Goal: Find contact information: Find contact information

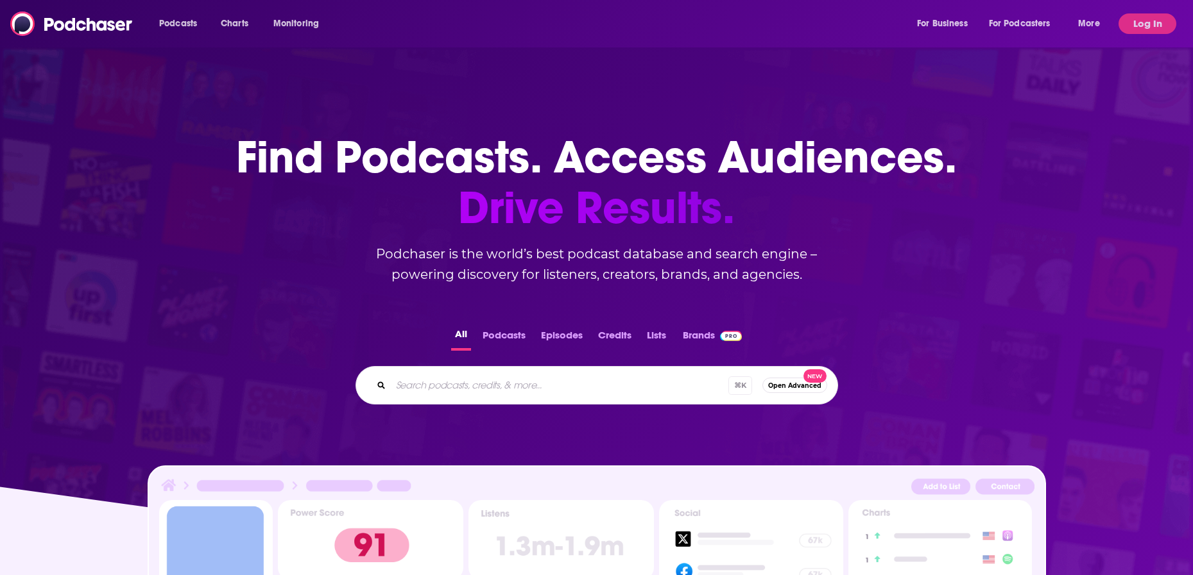
click at [562, 386] on input "Search podcasts, credits, & more..." at bounding box center [559, 385] width 337 height 21
type input "new in events podcast"
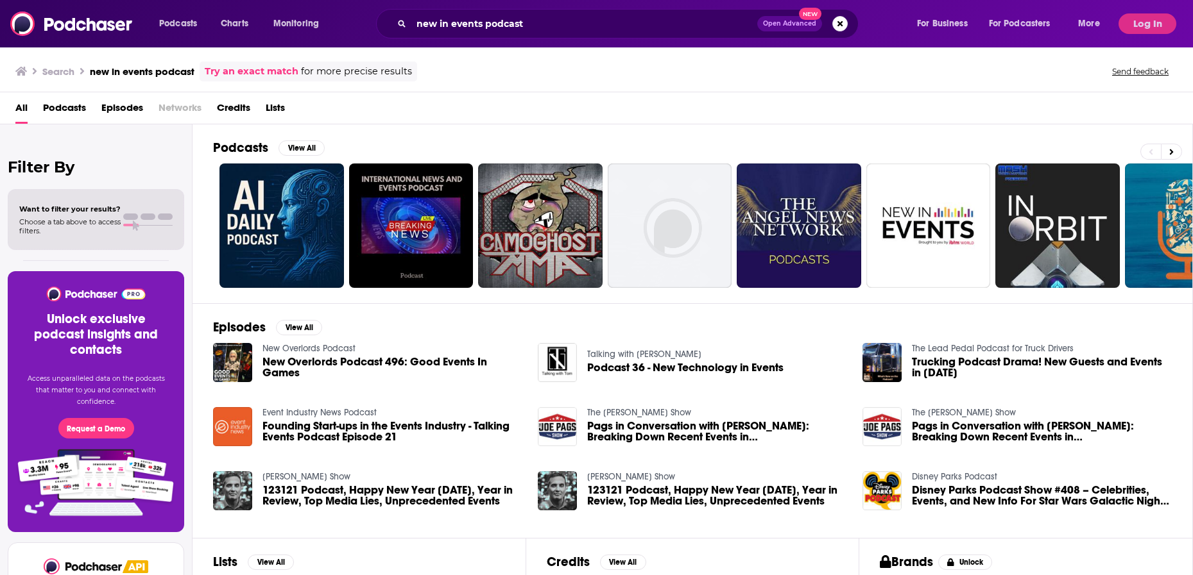
click at [310, 426] on span "Founding Start-ups in the Events Industry - Talking Events Podcast Episode 21" at bounding box center [392, 432] width 260 height 22
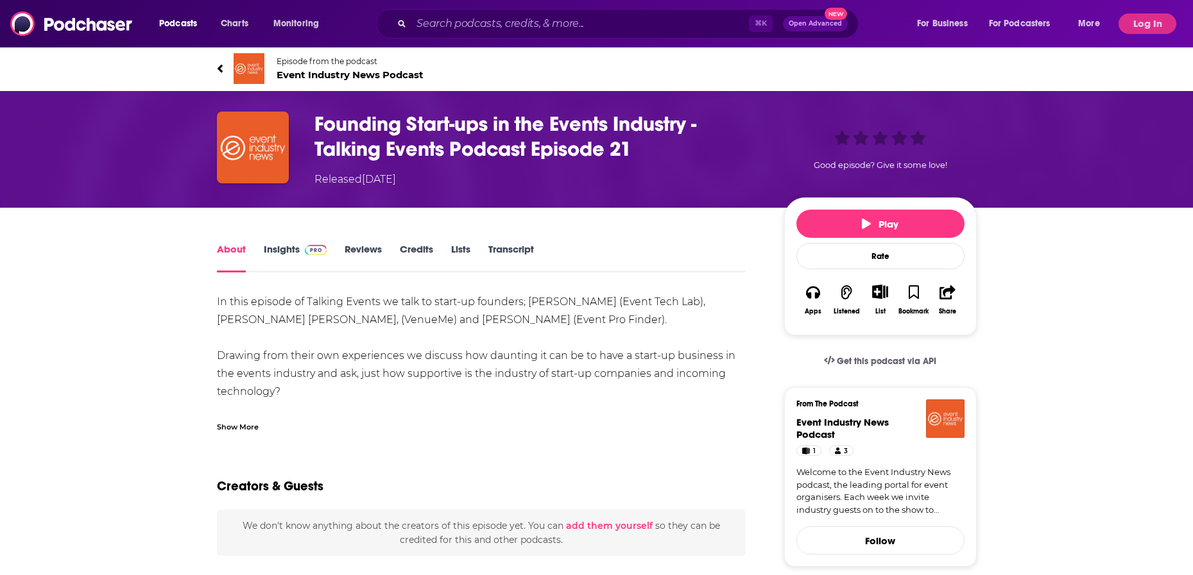
click at [1141, 25] on button "Log In" at bounding box center [1147, 23] width 58 height 21
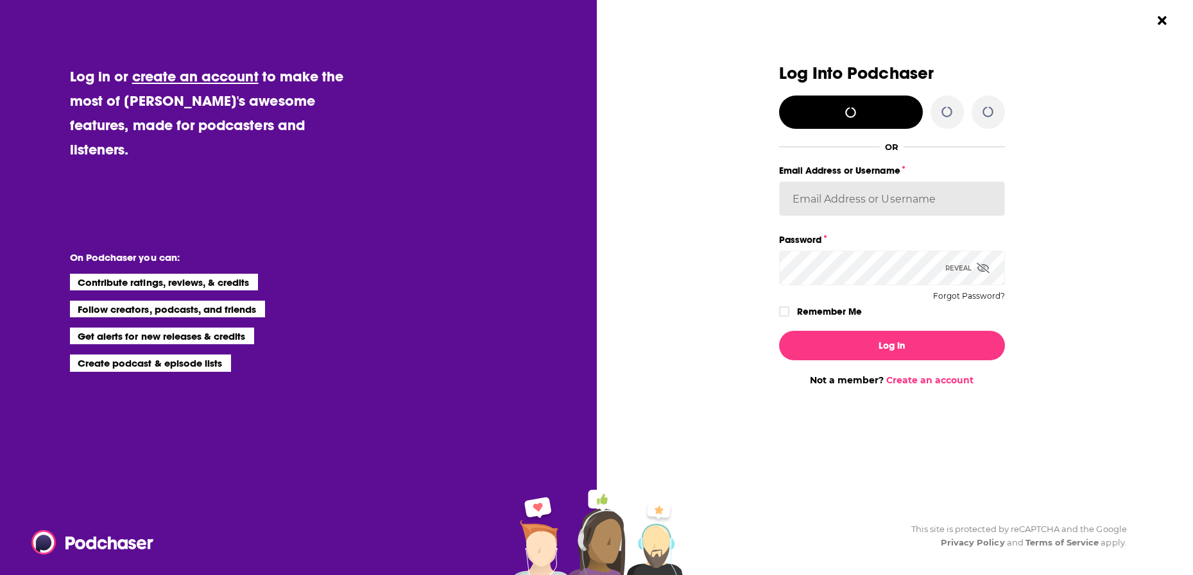
type input "[PERSON_NAME][EMAIL_ADDRESS][DOMAIN_NAME]"
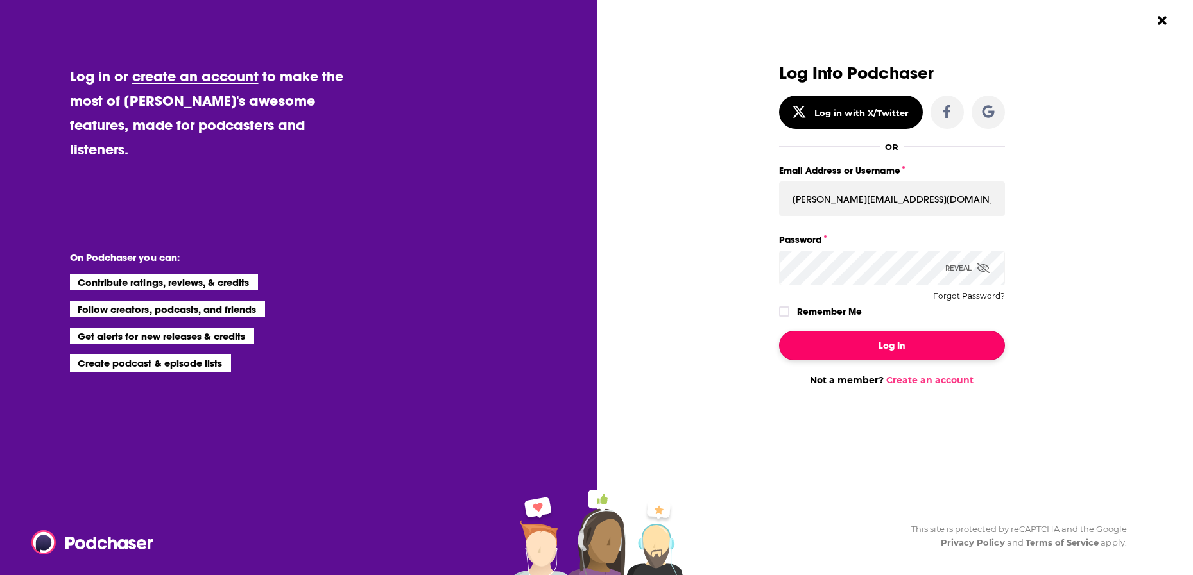
click at [887, 341] on button "Log In" at bounding box center [892, 346] width 226 height 30
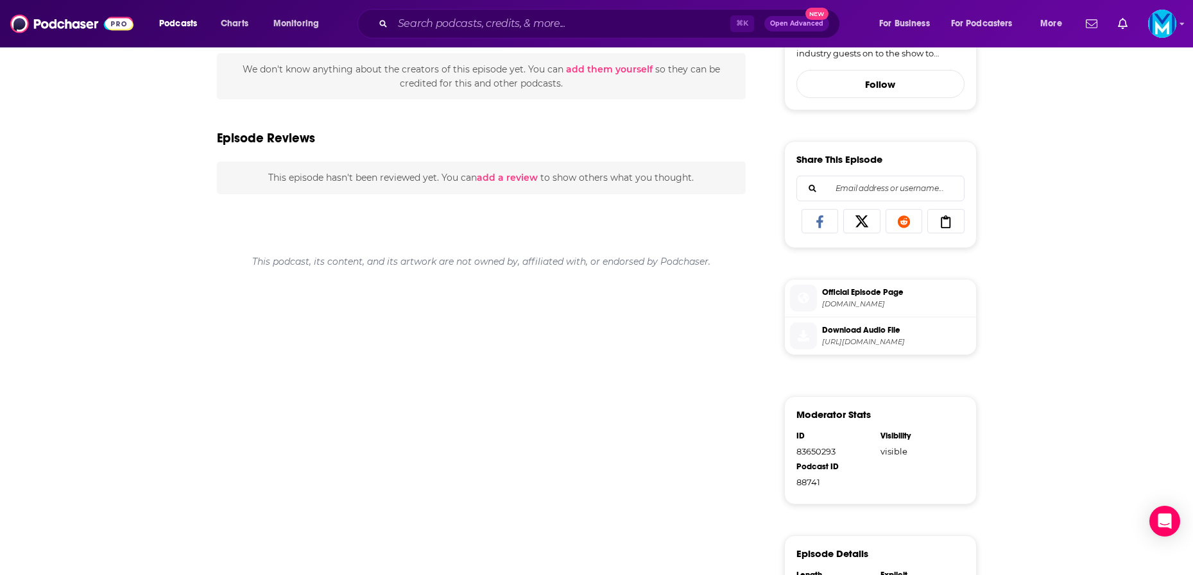
scroll to position [459, 0]
click at [863, 303] on span "[DOMAIN_NAME]" at bounding box center [896, 303] width 149 height 10
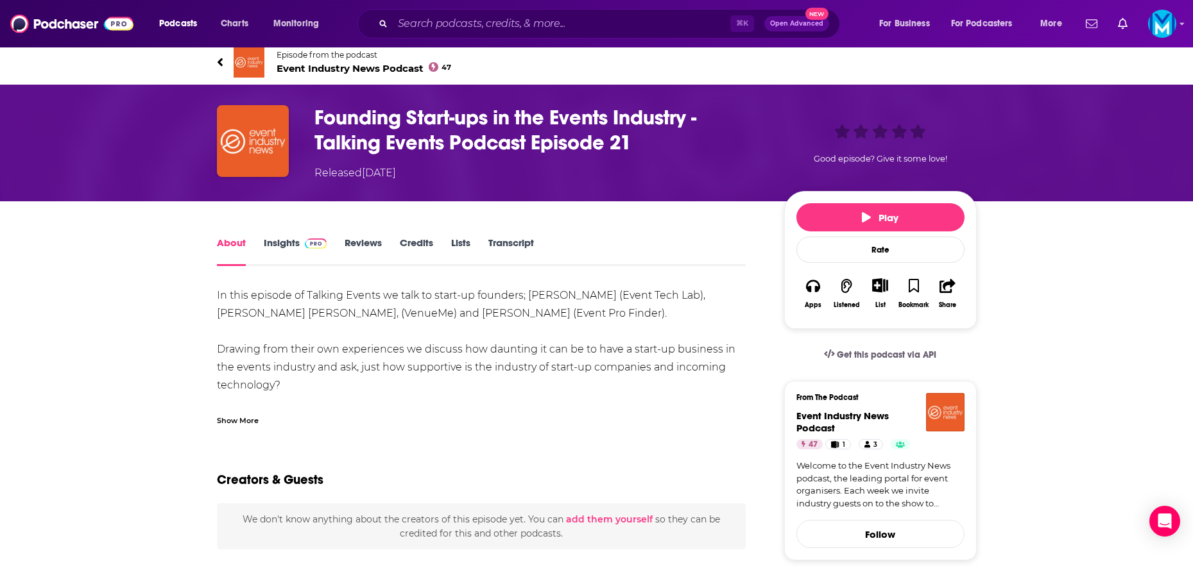
scroll to position [0, 0]
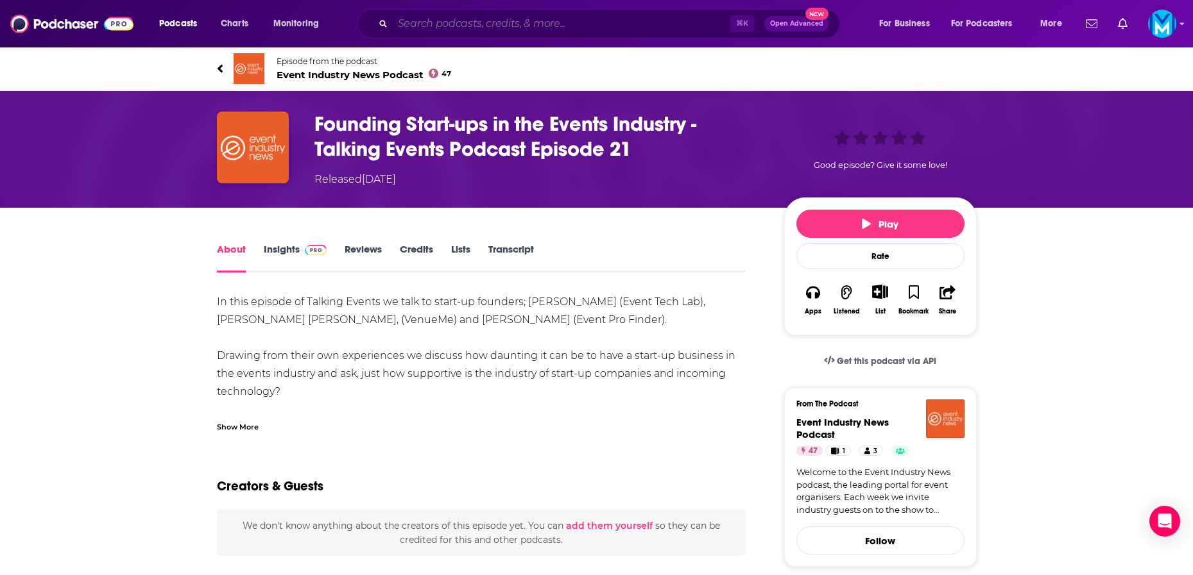
click at [527, 20] on input "Search podcasts, credits, & more..." at bounding box center [561, 23] width 337 height 21
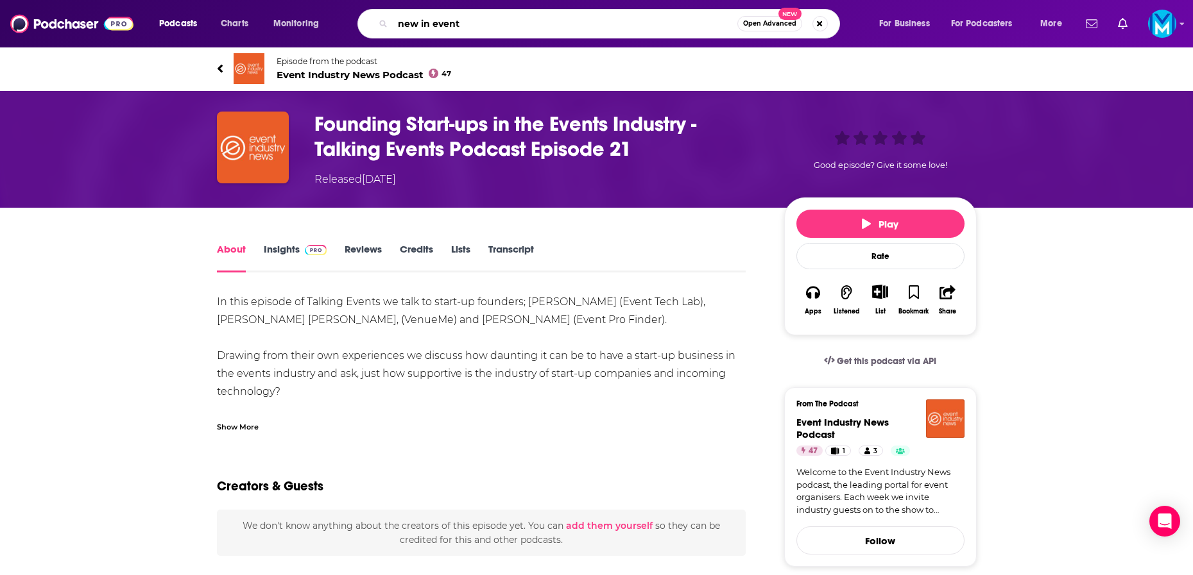
type input "new in events"
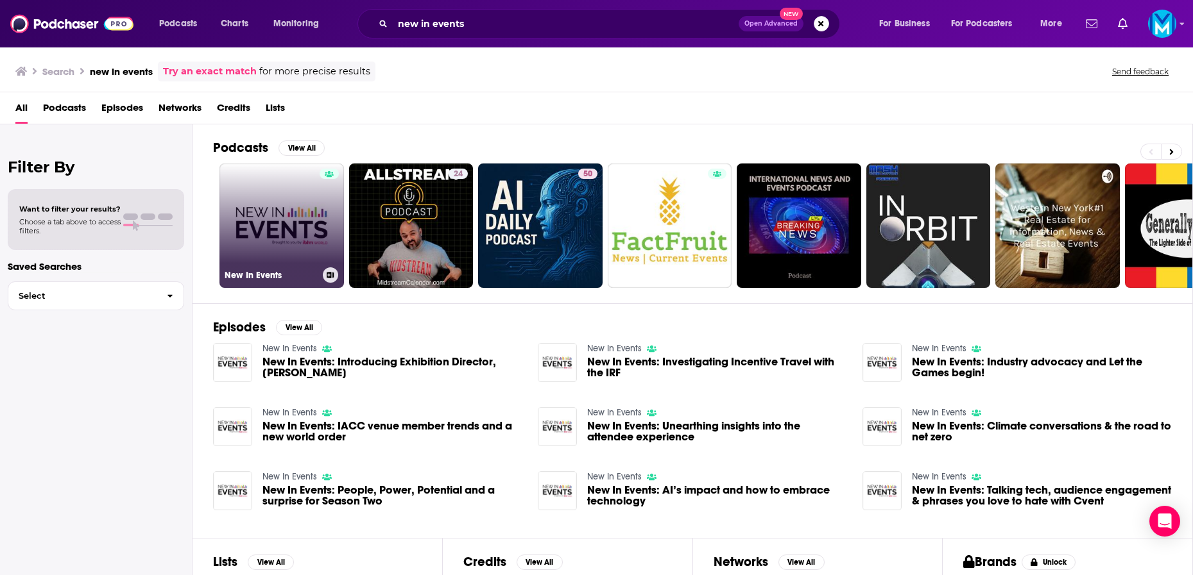
click at [269, 232] on link "New In Events" at bounding box center [281, 226] width 124 height 124
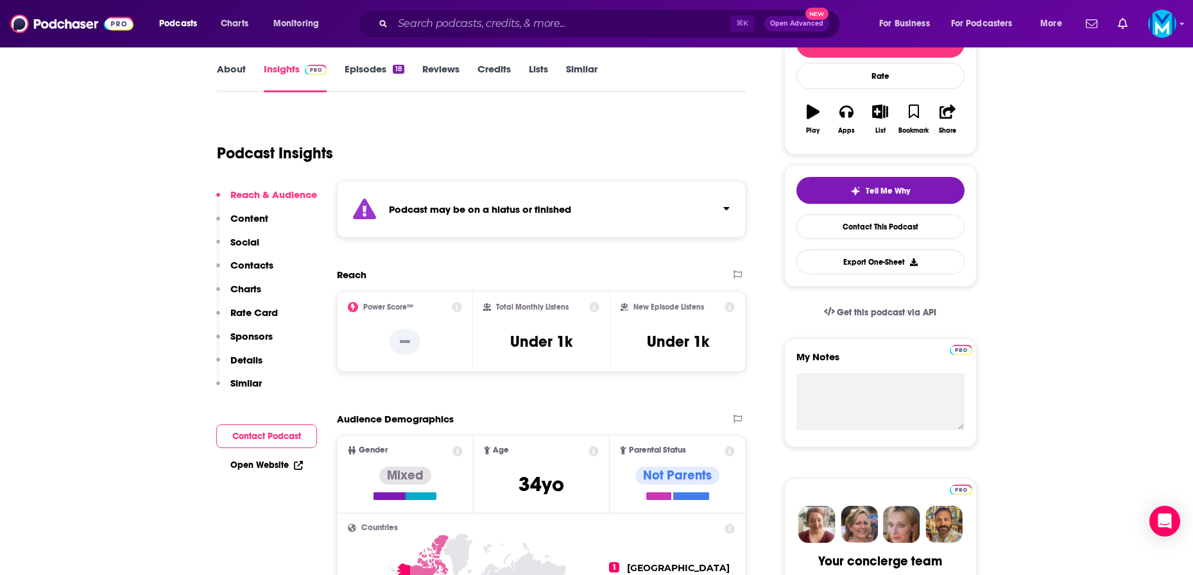
scroll to position [183, 0]
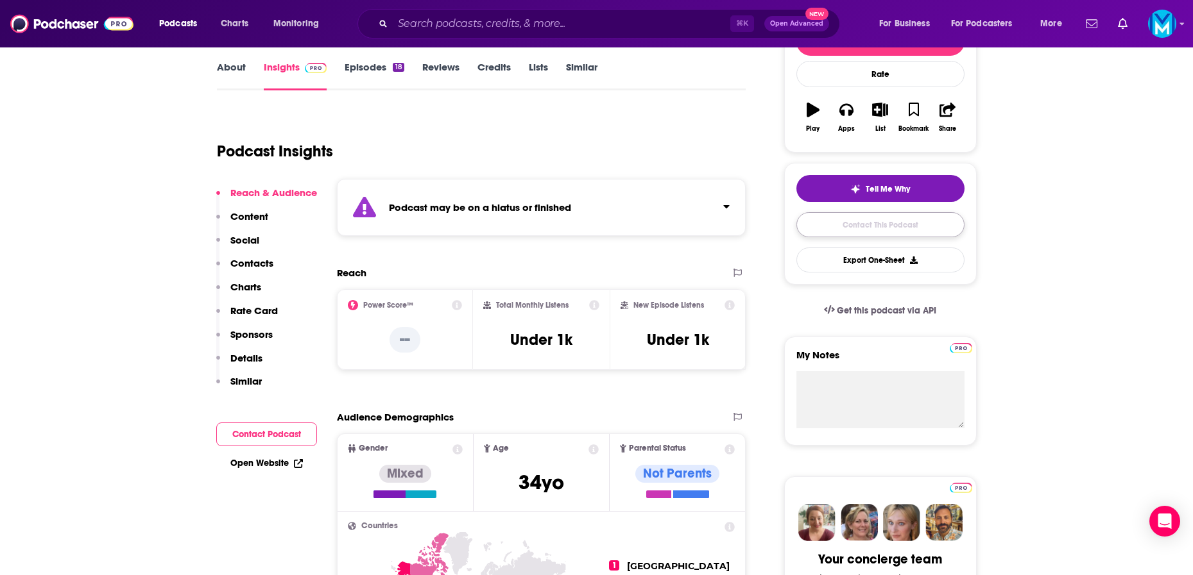
click at [892, 223] on link "Contact This Podcast" at bounding box center [880, 224] width 168 height 25
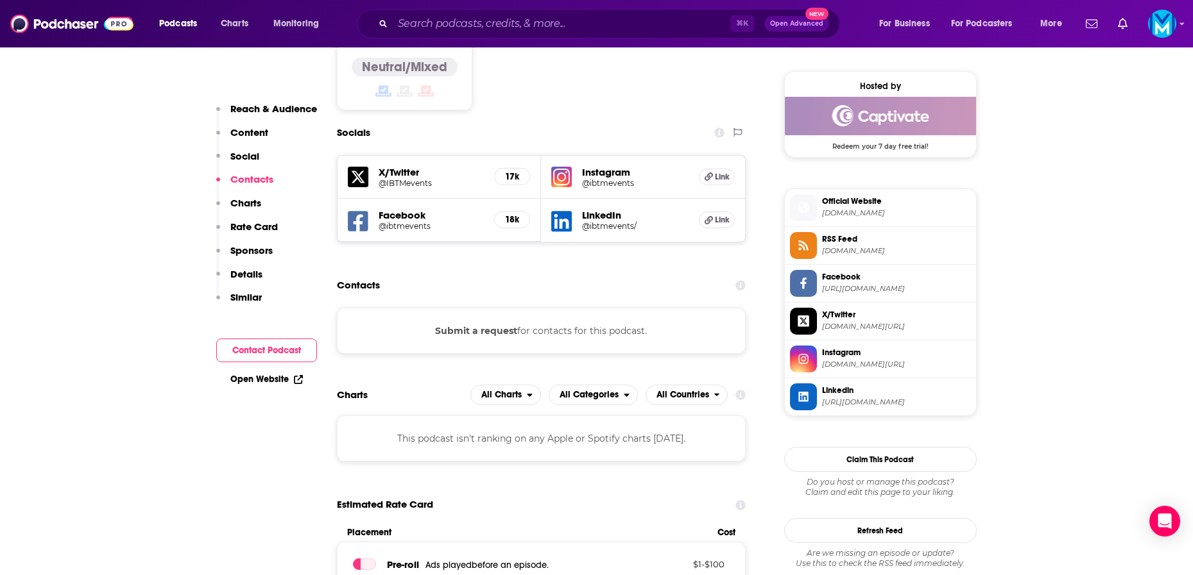
scroll to position [912, 0]
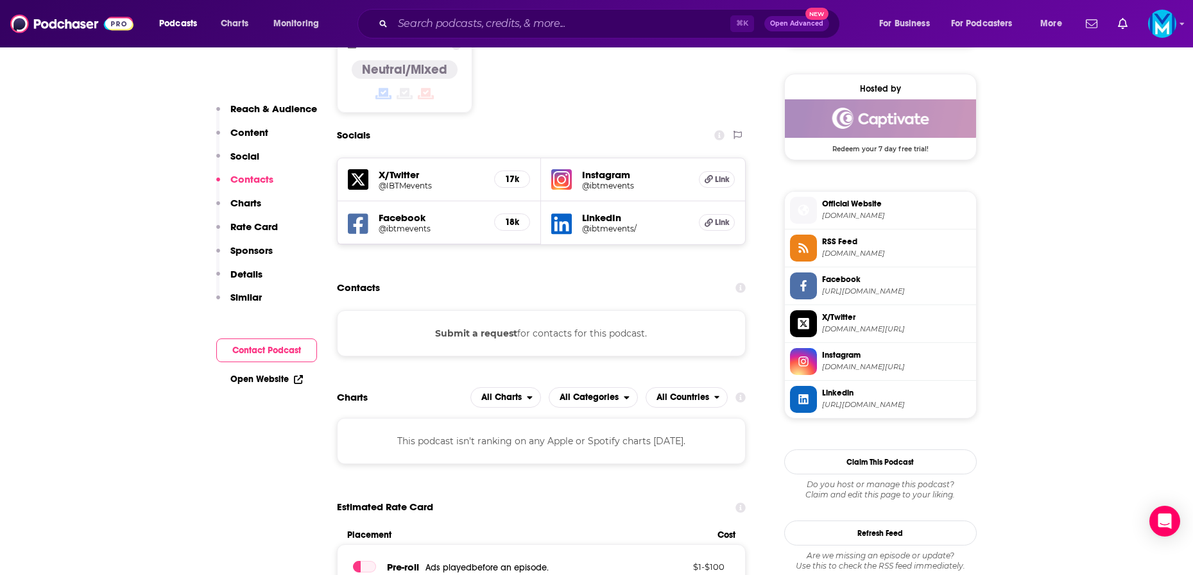
click at [858, 204] on span "Official Website" at bounding box center [896, 204] width 149 height 12
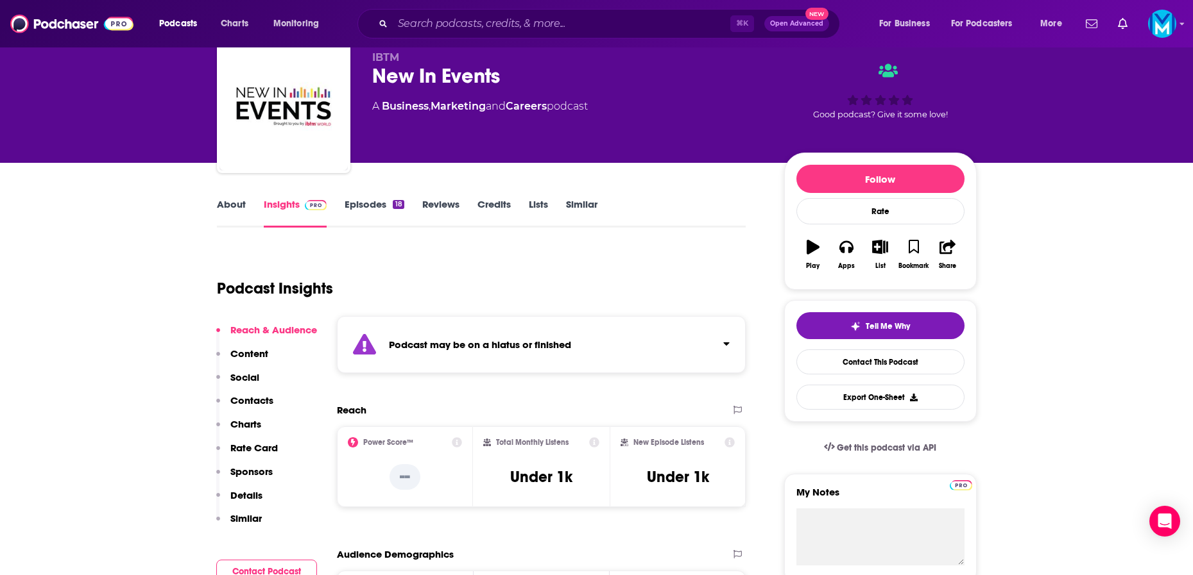
scroll to position [45, 0]
